Goal: Communication & Community: Share content

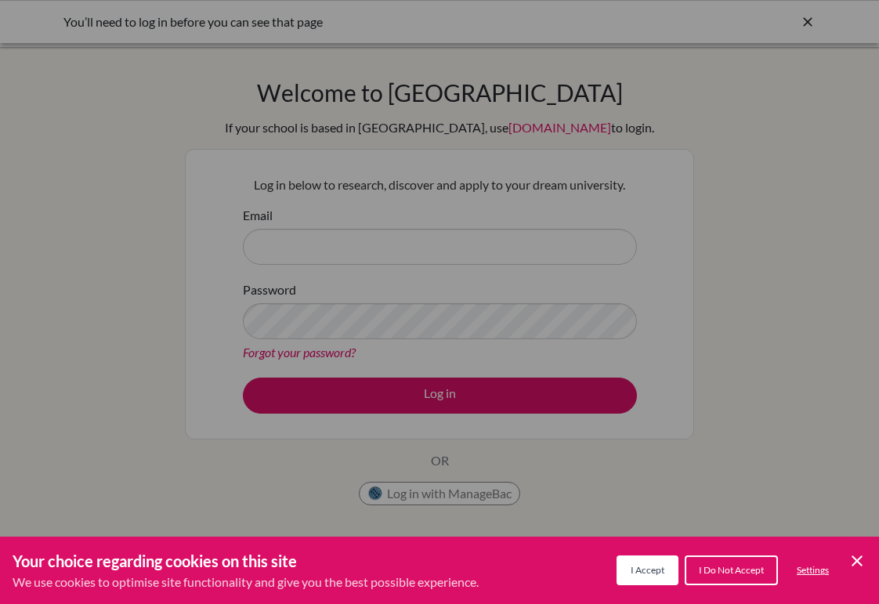
click at [847, 565] on div "I Accept I Do Not Accept Settings Cookie Control Close Icon" at bounding box center [742, 571] width 250 height 36
click at [853, 562] on icon "Cookie Control Close Icon" at bounding box center [857, 561] width 19 height 19
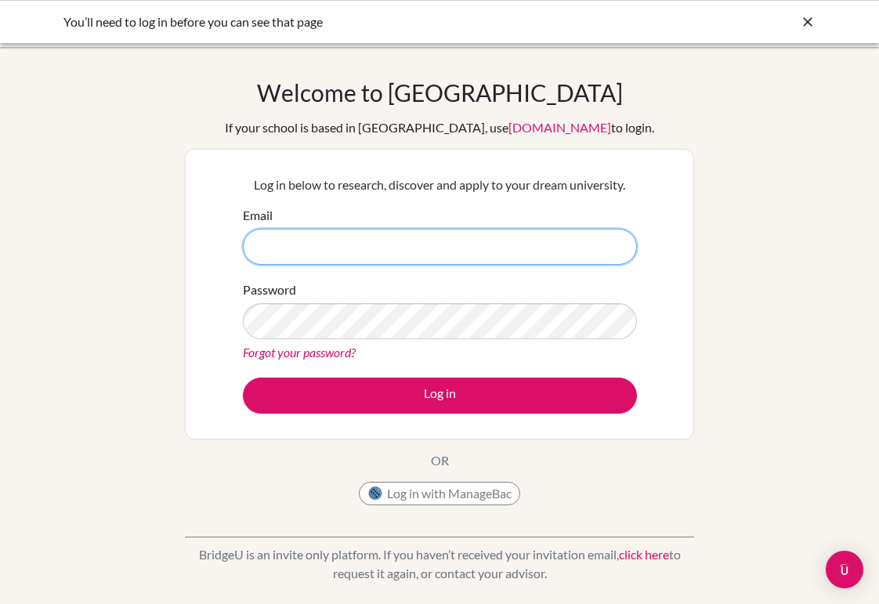
click at [473, 248] on input "Email" at bounding box center [440, 247] width 394 height 36
type input "[EMAIL_ADDRESS][DOMAIN_NAME]"
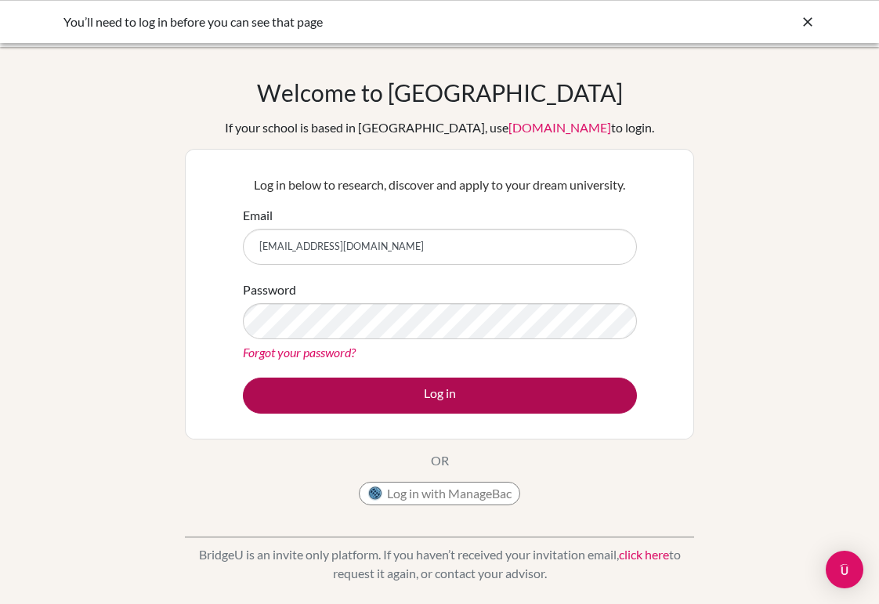
click at [391, 388] on button "Log in" at bounding box center [440, 396] width 394 height 36
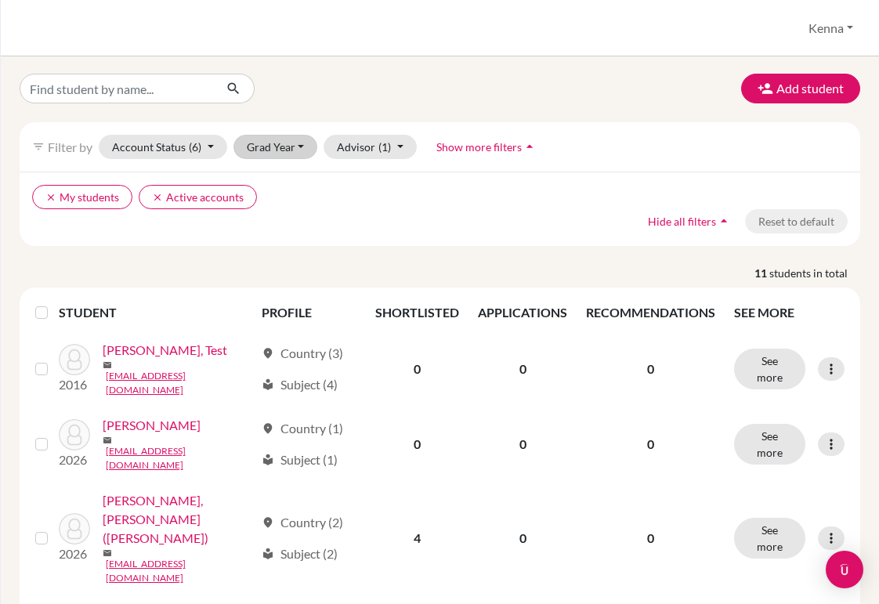
click at [271, 140] on button "Grad Year" at bounding box center [276, 147] width 85 height 24
click at [260, 206] on span "2026" at bounding box center [267, 205] width 28 height 19
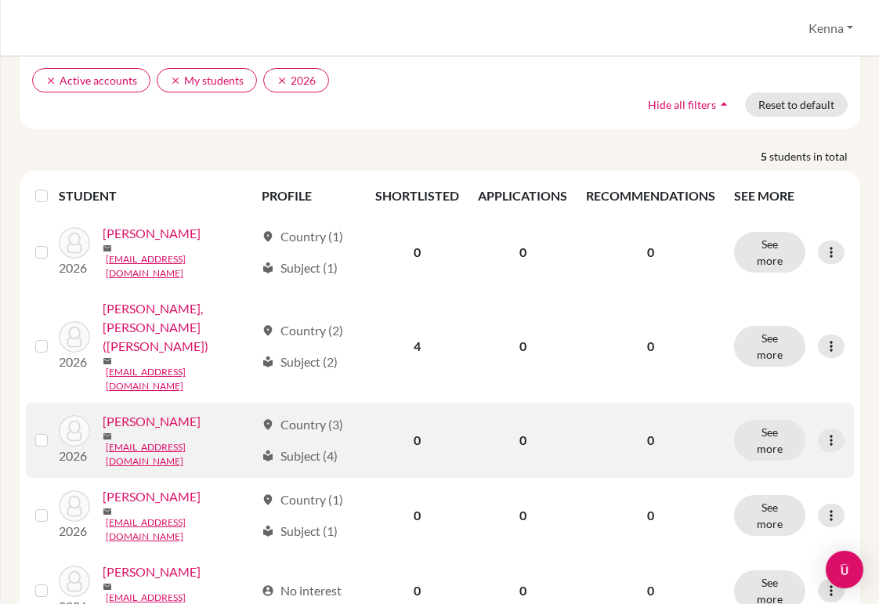
scroll to position [118, 0]
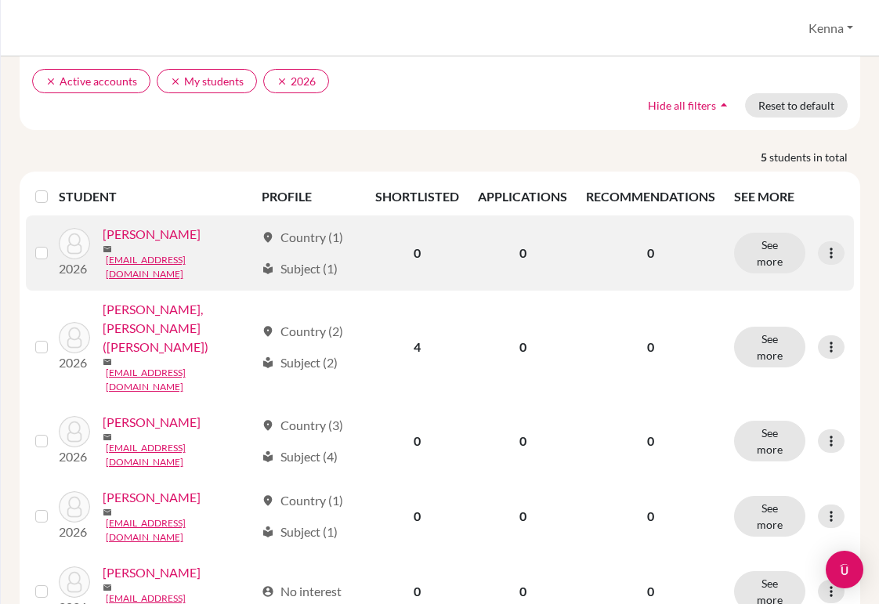
click at [54, 244] on label at bounding box center [54, 244] width 0 height 0
click at [0, 0] on input "checkbox" at bounding box center [0, 0] width 0 height 0
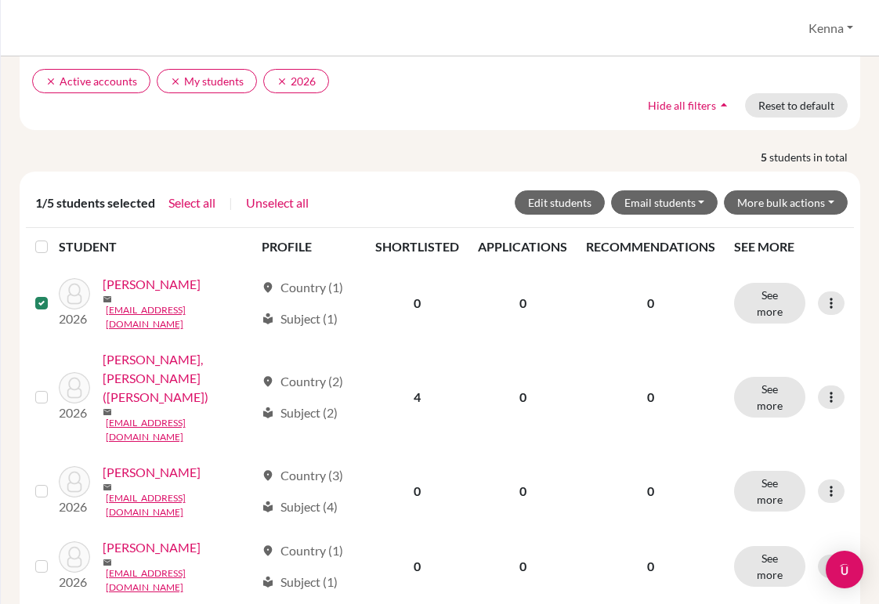
click at [54, 237] on label at bounding box center [54, 237] width 0 height 0
click at [0, 0] on input "checkbox" at bounding box center [0, 0] width 0 height 0
click at [827, 196] on button "More bulk actions" at bounding box center [786, 202] width 124 height 24
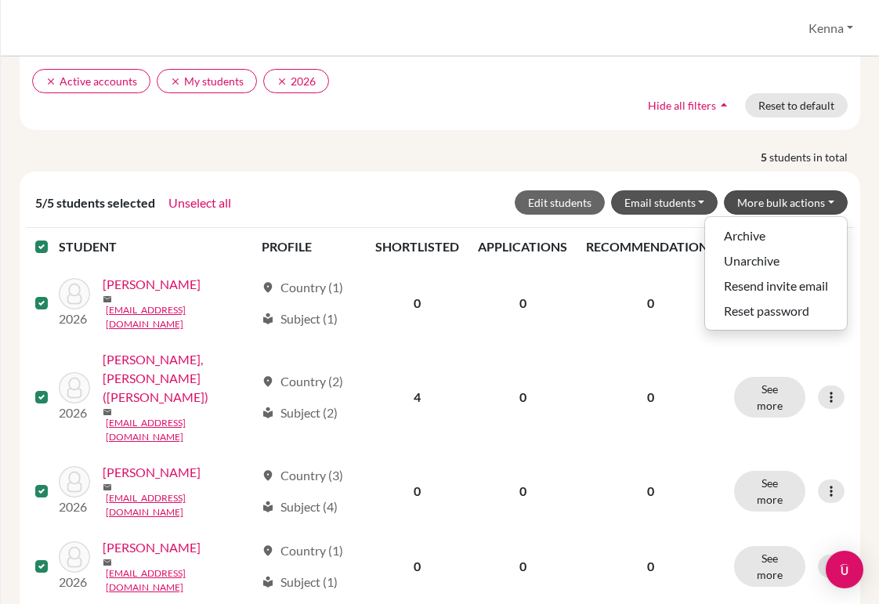
click at [641, 202] on button "Email students" at bounding box center [664, 202] width 107 height 24
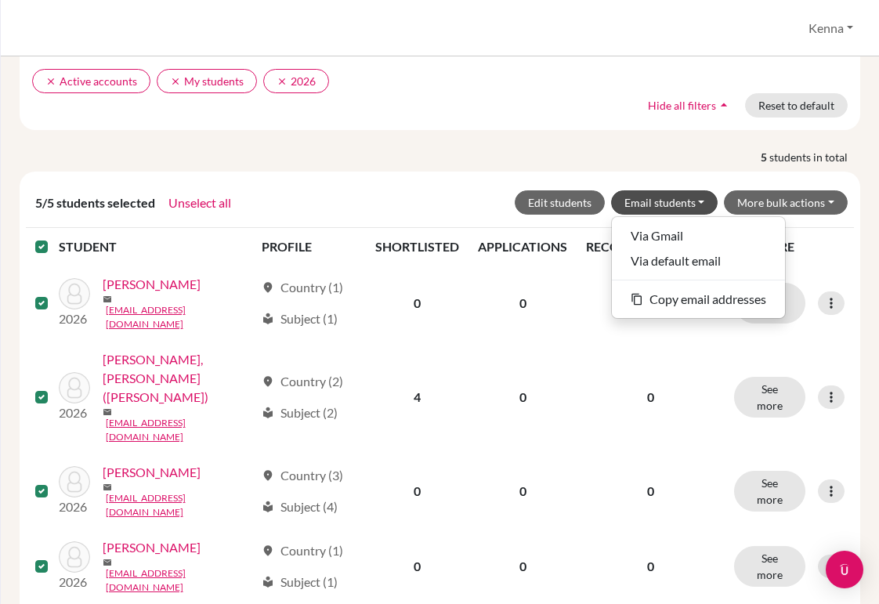
click at [618, 176] on div "5/5 students selected Unselect all Edit students Email students Via Gmail Via d…" at bounding box center [440, 429] width 841 height 514
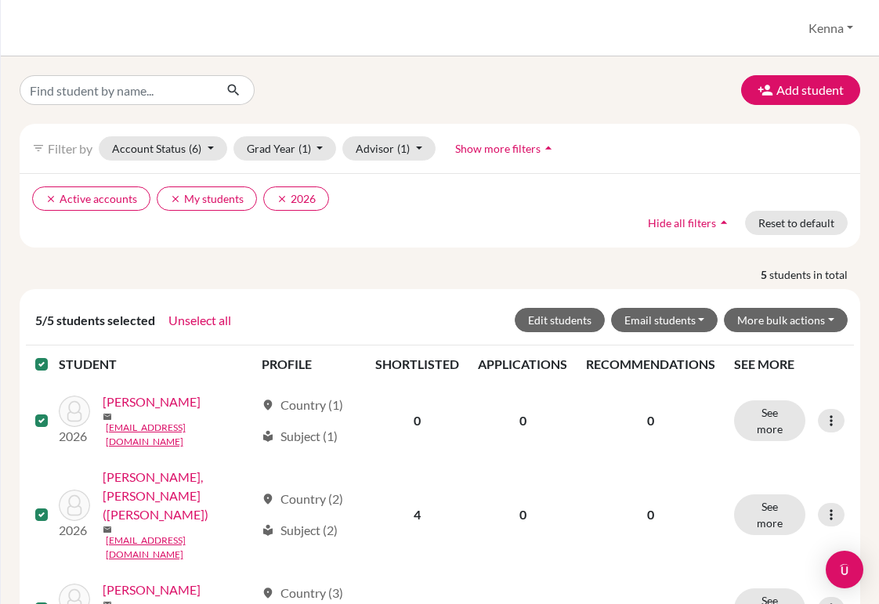
scroll to position [0, 0]
click at [834, 24] on button "Kenna" at bounding box center [831, 28] width 59 height 30
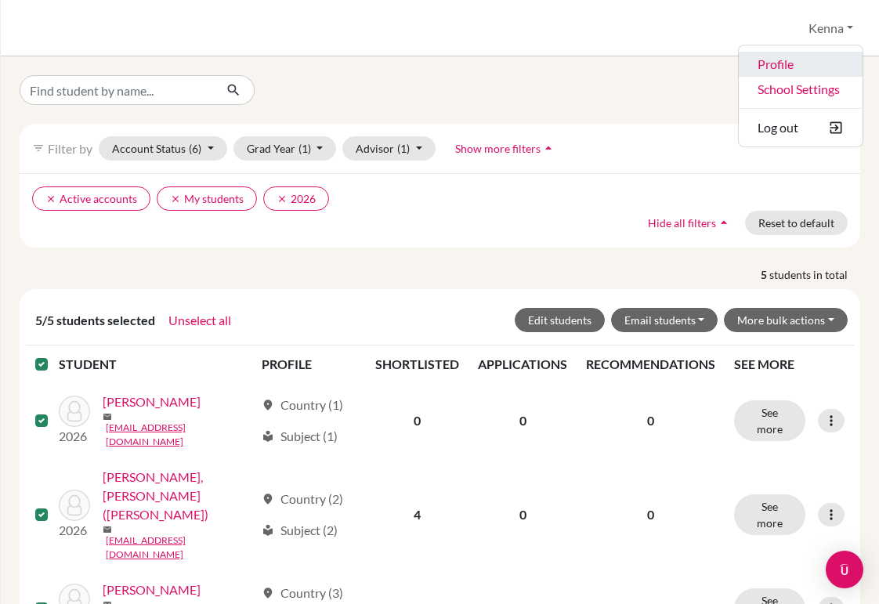
click at [780, 60] on link "Profile" at bounding box center [801, 64] width 124 height 25
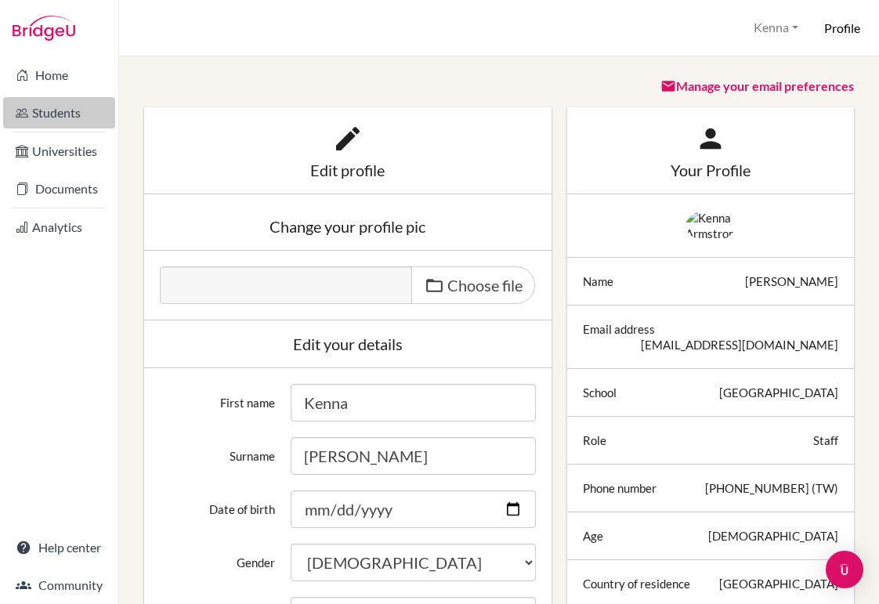
click at [45, 110] on link "Students" at bounding box center [59, 112] width 112 height 31
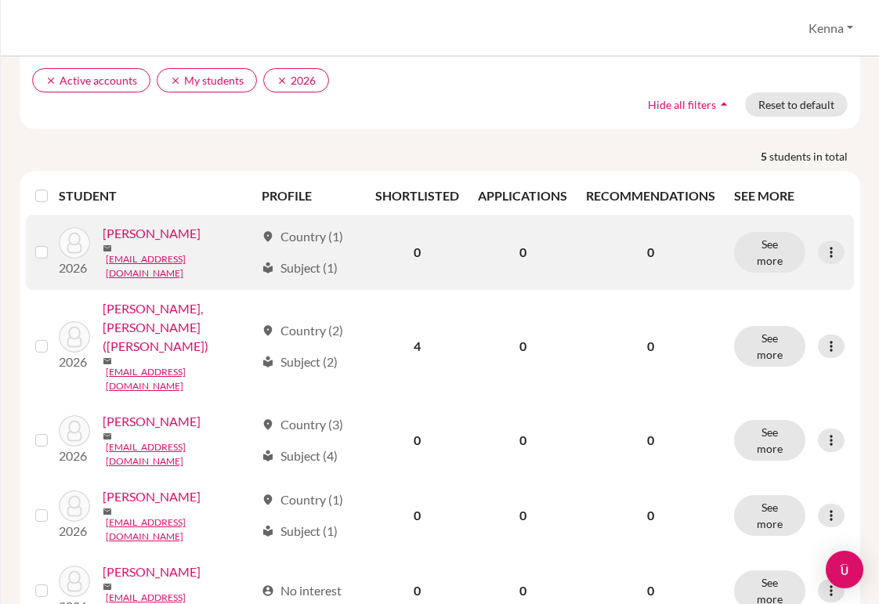
scroll to position [118, 0]
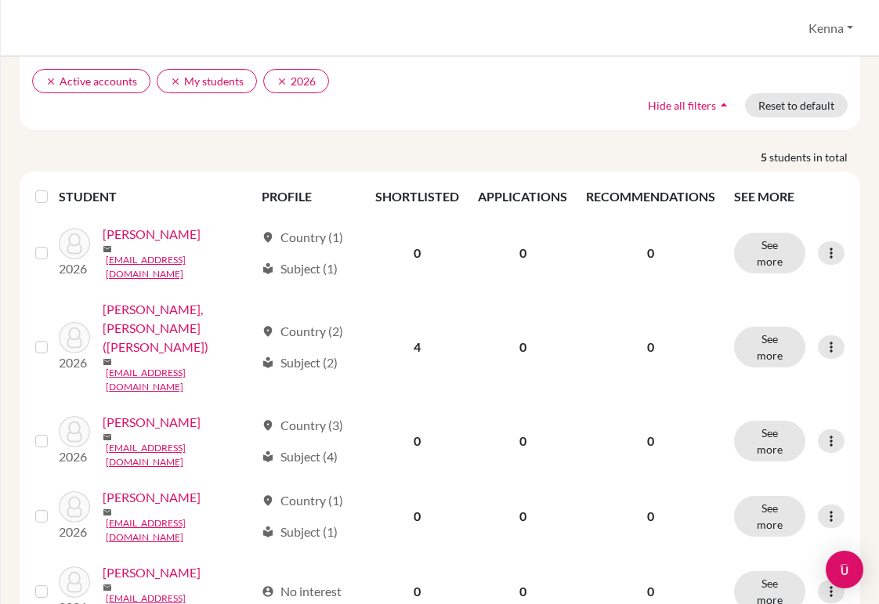
click at [54, 187] on label at bounding box center [54, 187] width 0 height 0
click at [0, 0] on input "checkbox" at bounding box center [0, 0] width 0 height 0
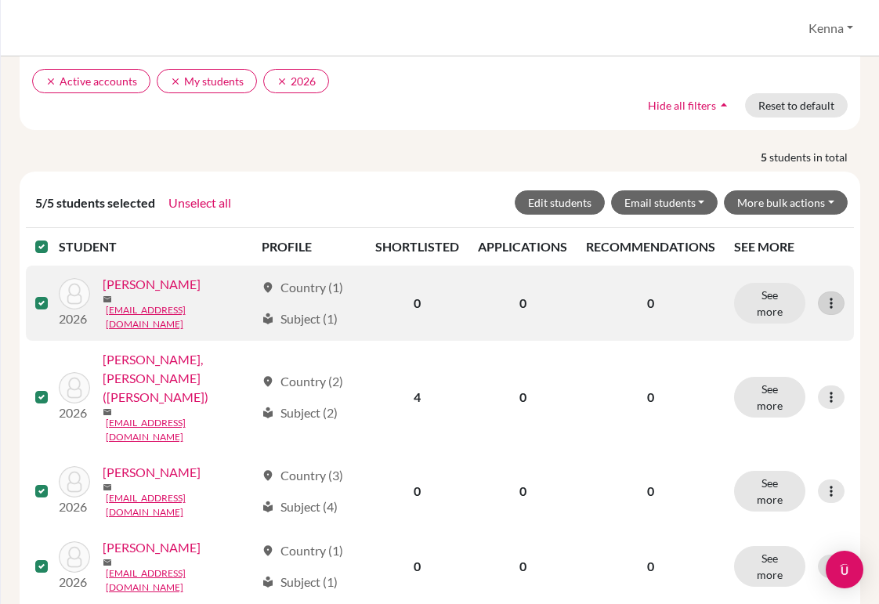
click at [837, 298] on icon at bounding box center [832, 303] width 16 height 16
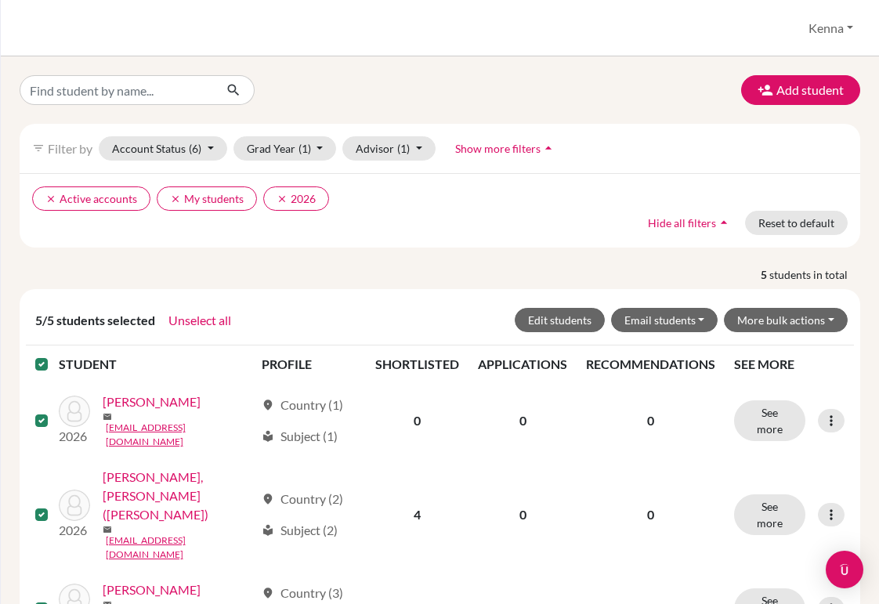
scroll to position [0, 0]
click at [824, 19] on button "Kenna" at bounding box center [831, 28] width 59 height 30
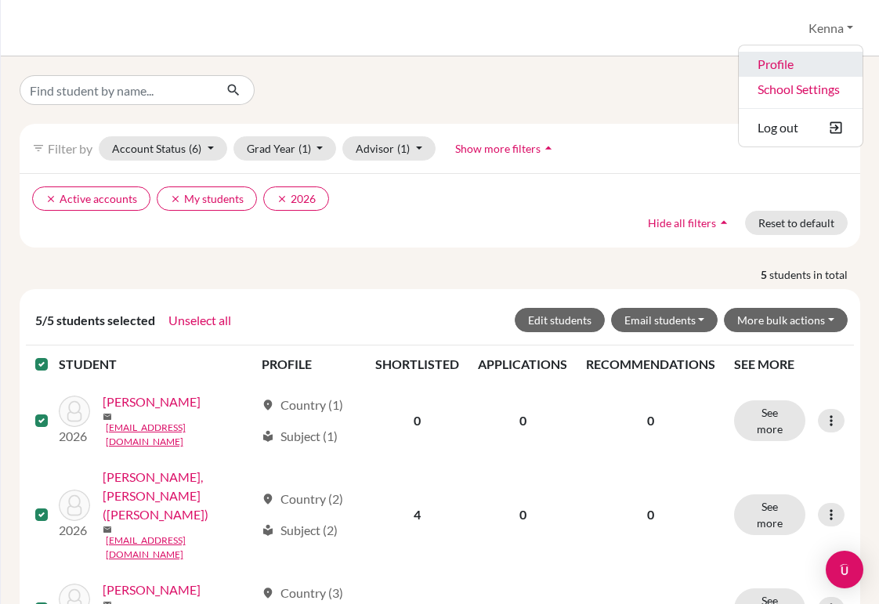
click at [782, 60] on link "Profile" at bounding box center [801, 64] width 124 height 25
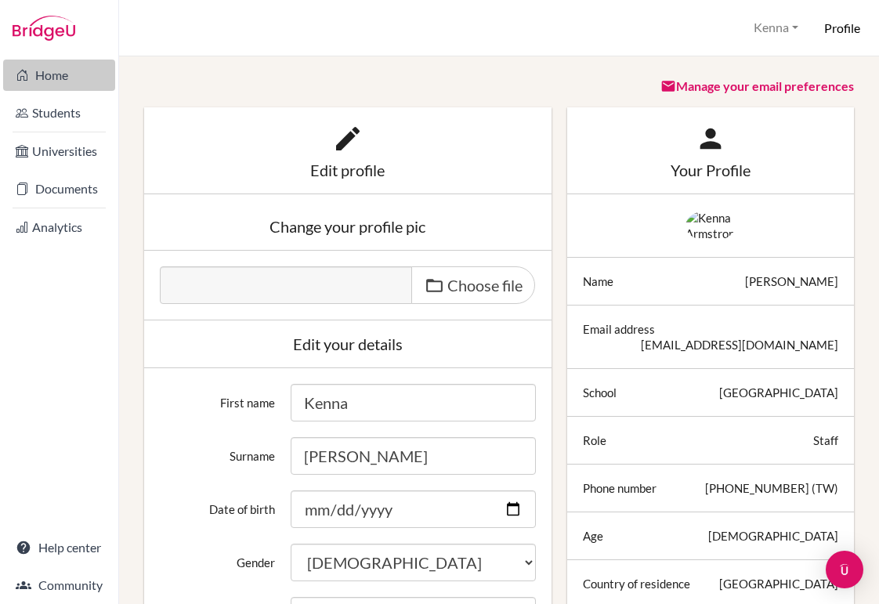
click at [48, 71] on link "Home" at bounding box center [59, 75] width 112 height 31
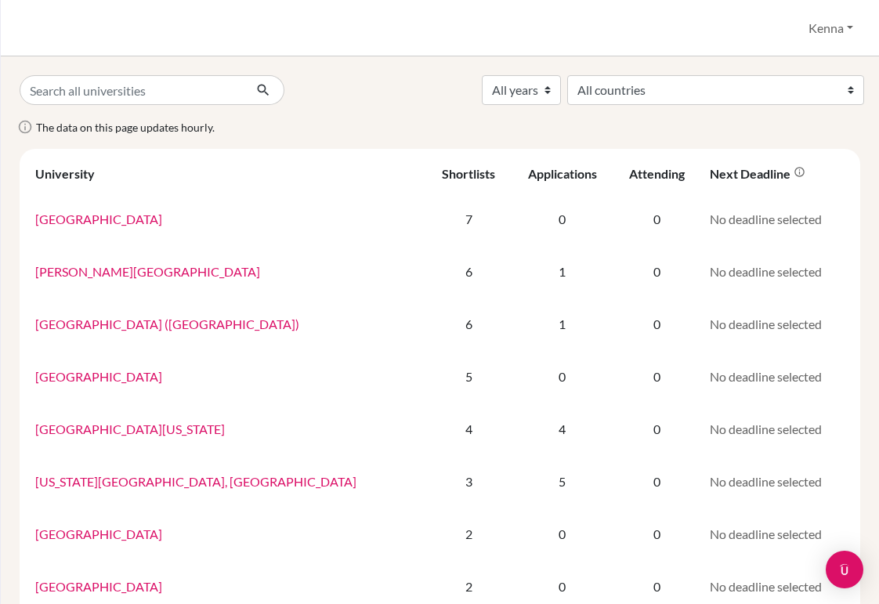
click at [826, 20] on button "Kenna" at bounding box center [831, 28] width 59 height 30
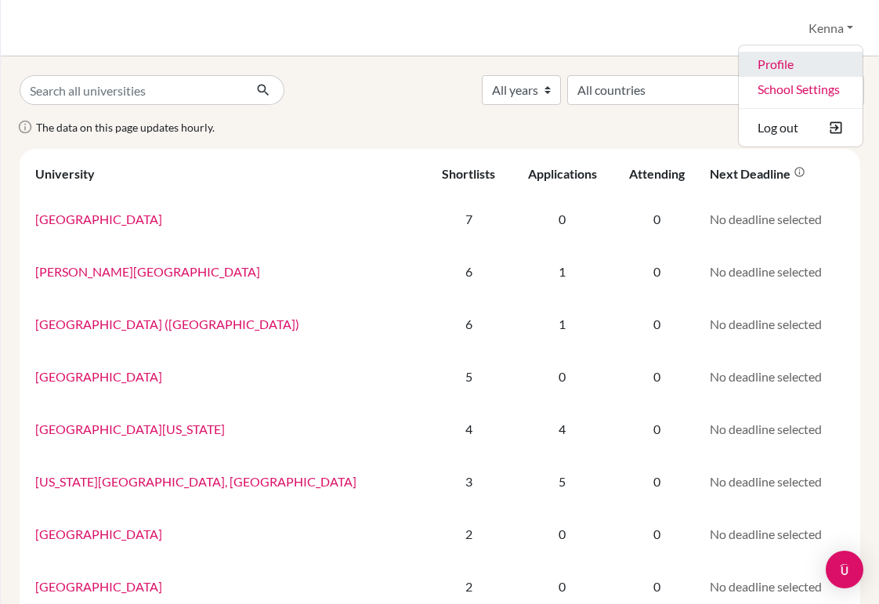
click at [774, 64] on link "Profile" at bounding box center [801, 64] width 124 height 25
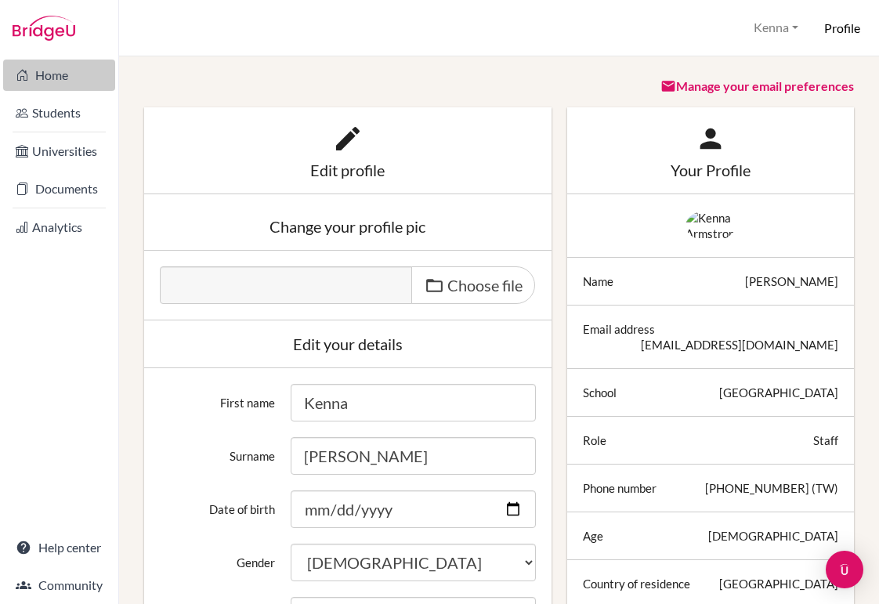
click at [58, 71] on link "Home" at bounding box center [59, 75] width 112 height 31
